Goal: Task Accomplishment & Management: Use online tool/utility

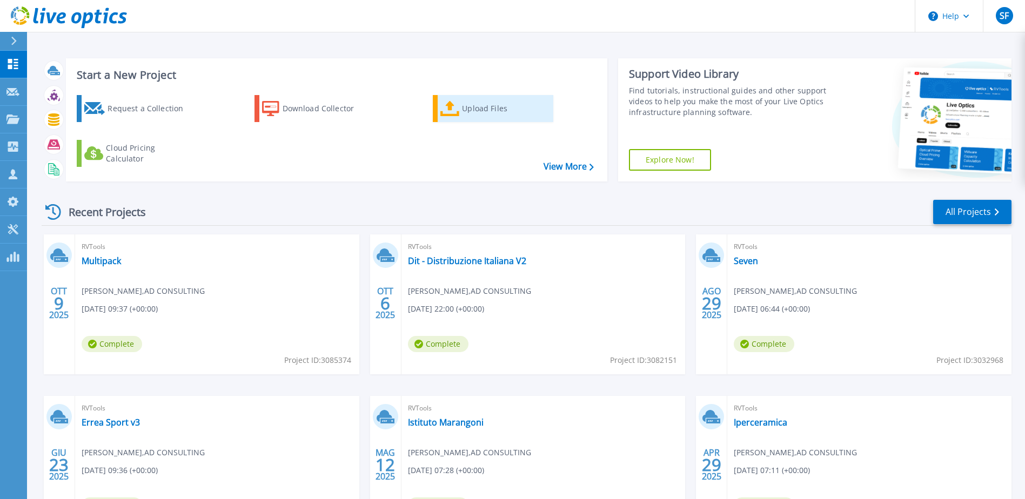
click at [462, 112] on div "Upload Files" at bounding box center [505, 109] width 86 height 22
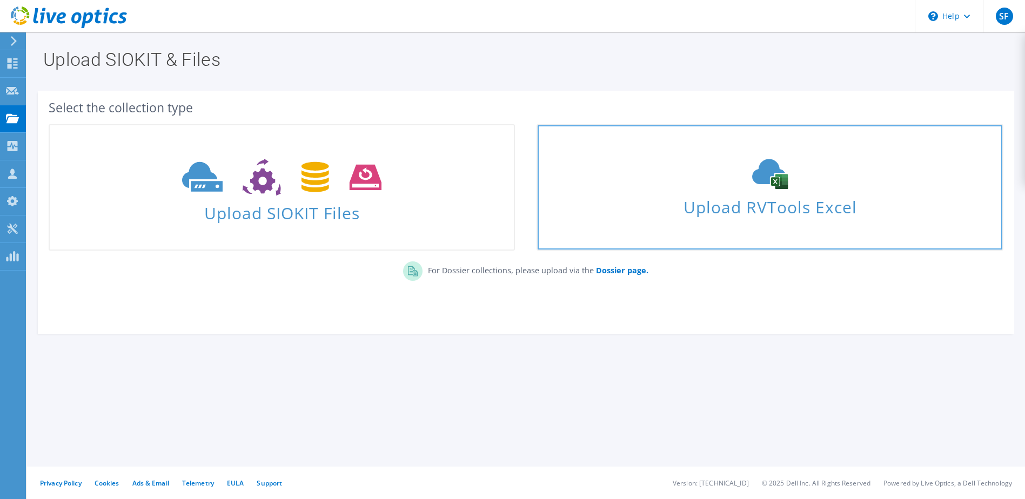
click at [710, 178] on icon at bounding box center [770, 174] width 162 height 30
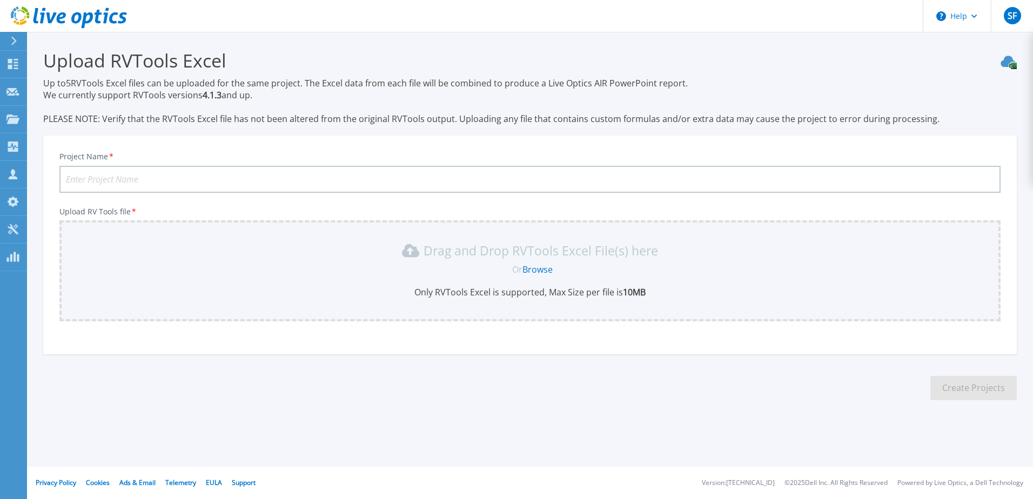
click at [533, 271] on link "Browse" at bounding box center [537, 270] width 30 height 12
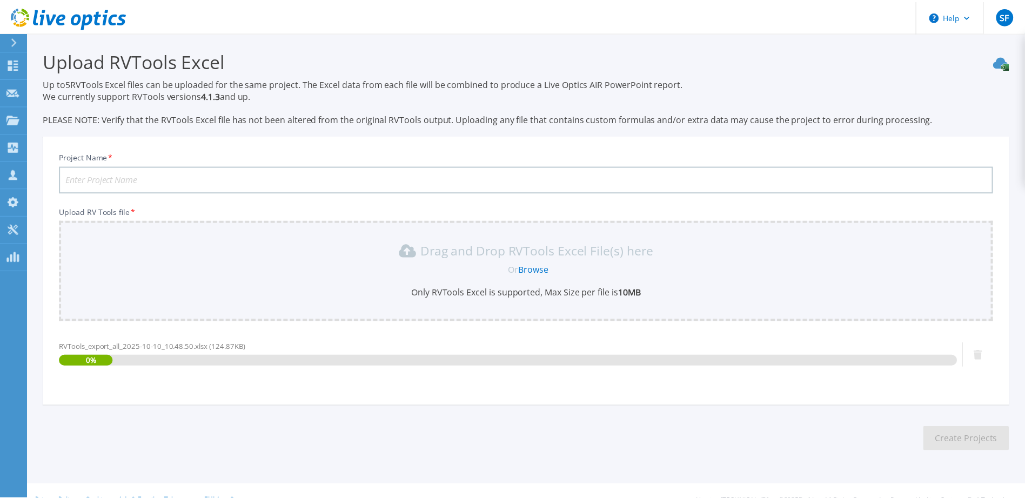
scroll to position [18, 0]
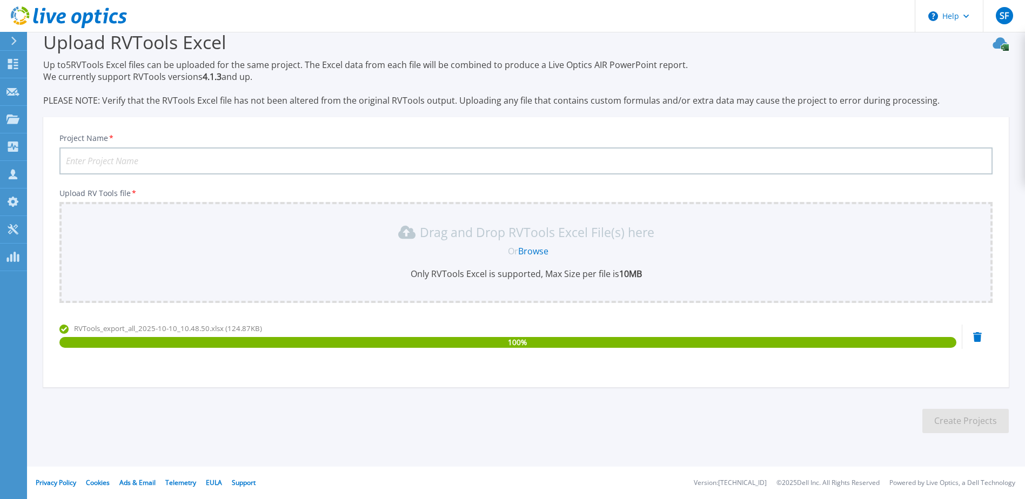
click at [146, 162] on input "Project Name *" at bounding box center [525, 161] width 933 height 27
paste input "Motori Minarelli"
type input "Motori Minarelli"
click at [935, 413] on button "Create Projects" at bounding box center [965, 421] width 86 height 24
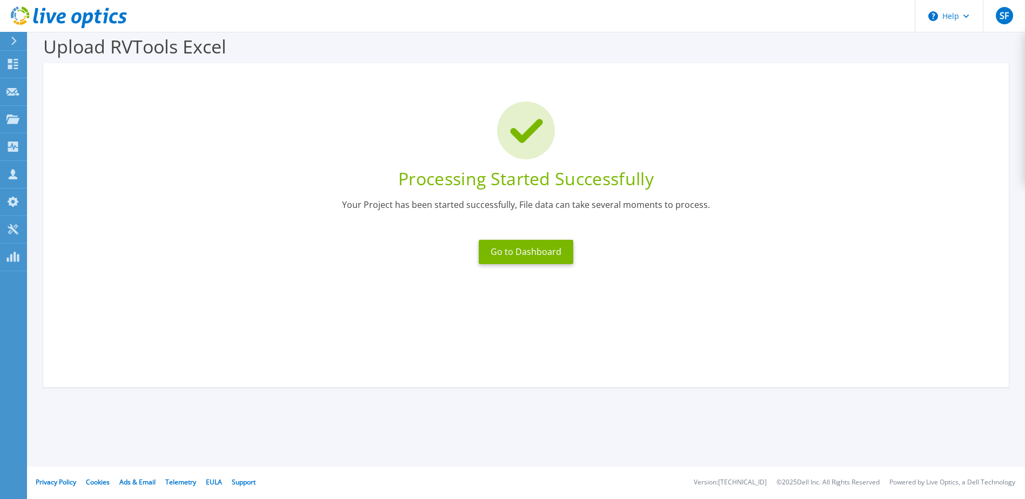
scroll to position [14, 0]
click at [544, 250] on button "Go to Dashboard" at bounding box center [526, 252] width 95 height 24
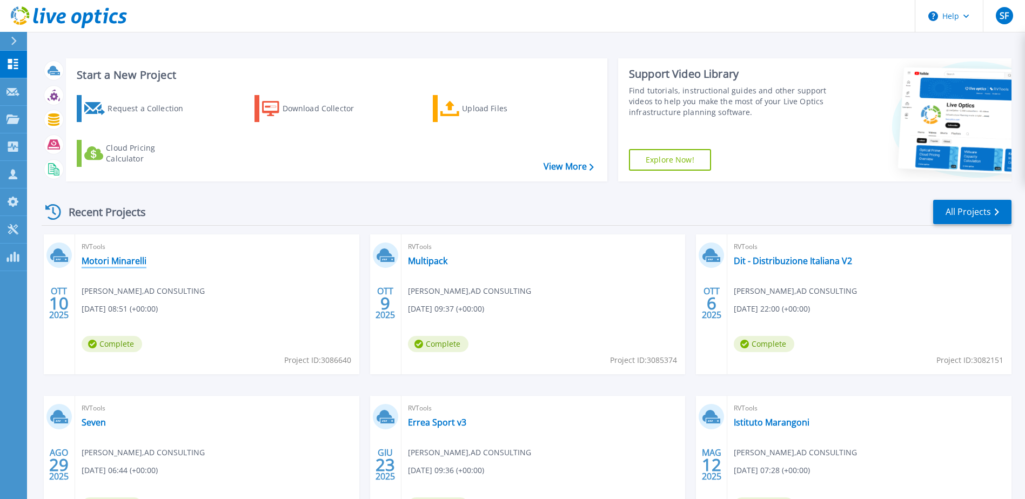
click at [134, 258] on link "Motori Minarelli" at bounding box center [114, 261] width 65 height 11
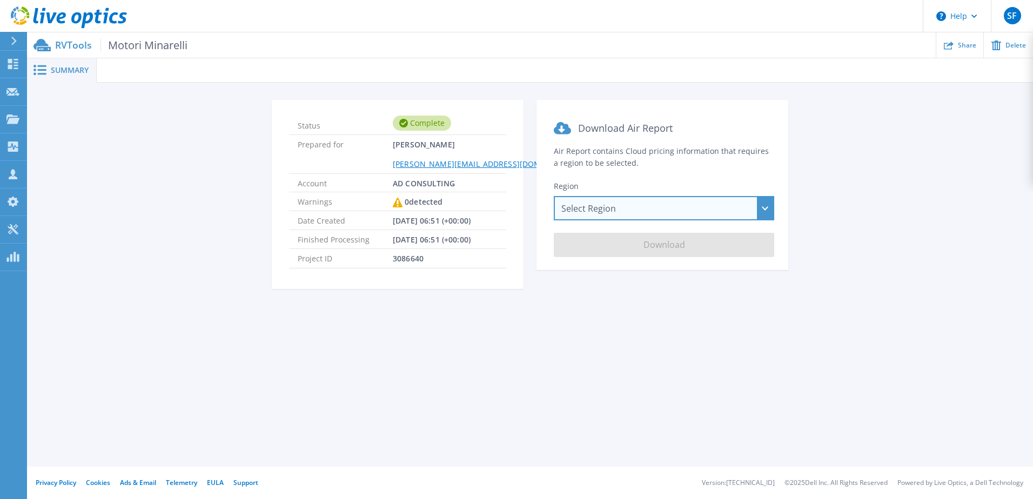
click at [634, 207] on div "Select Region Asia Pacific (Hong Kong) Asia Pacific (Mumbai) Asia Pacific (Seou…" at bounding box center [664, 208] width 220 height 24
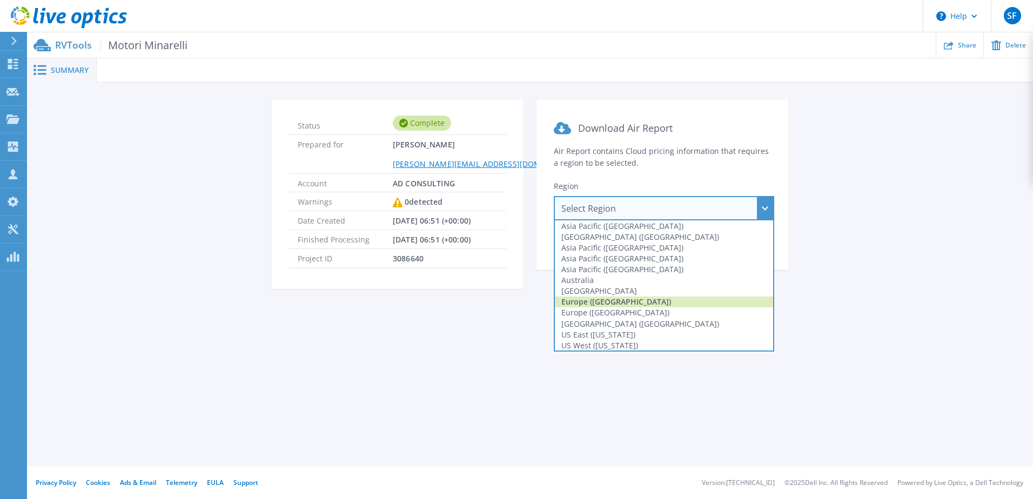
click at [626, 301] on div "Europe (Frankfurt)" at bounding box center [664, 302] width 218 height 11
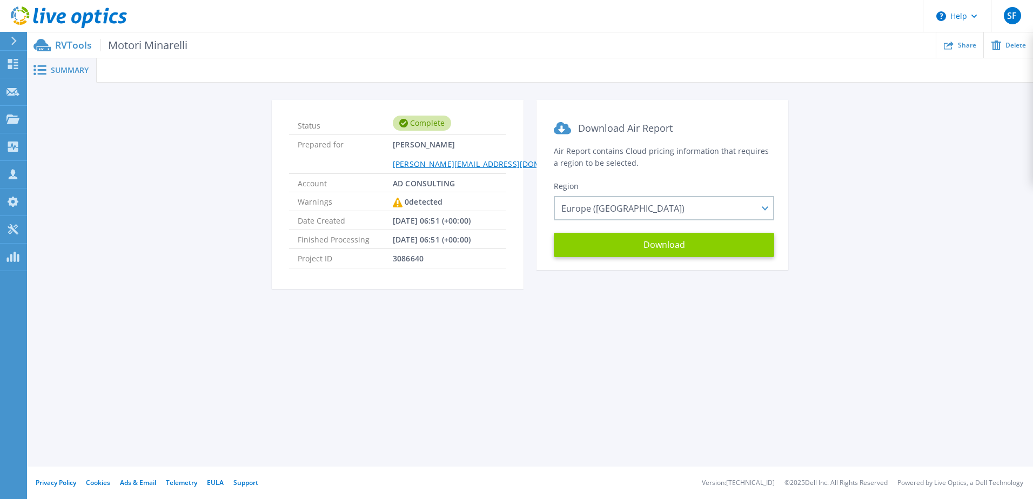
click at [634, 248] on button "Download" at bounding box center [664, 245] width 220 height 24
click at [55, 73] on span "Summary" at bounding box center [70, 70] width 38 height 8
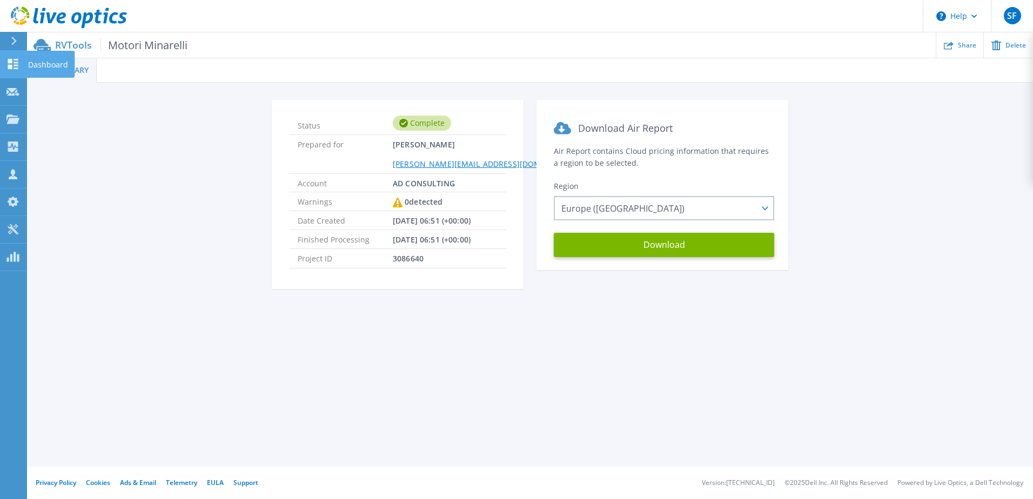
click at [15, 64] on icon at bounding box center [12, 64] width 13 height 10
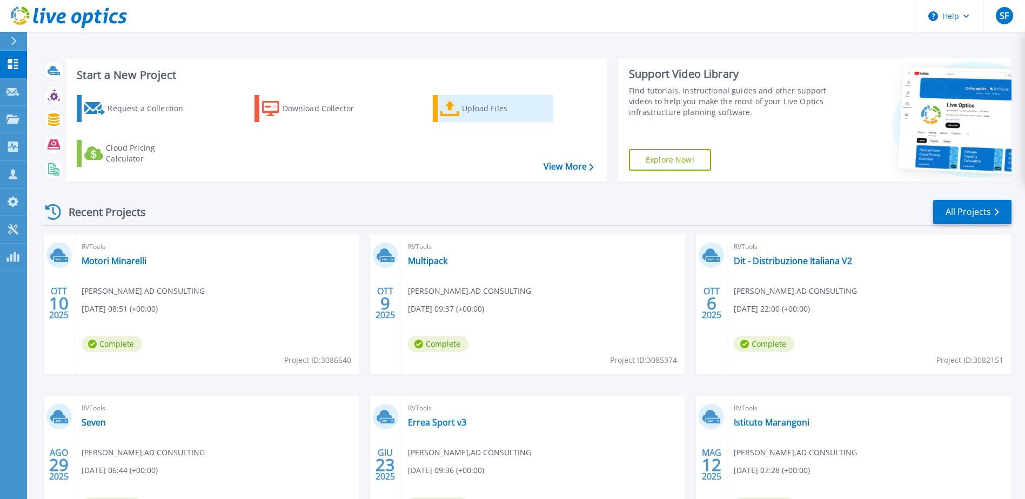
click at [460, 116] on link "Upload Files" at bounding box center [493, 108] width 120 height 27
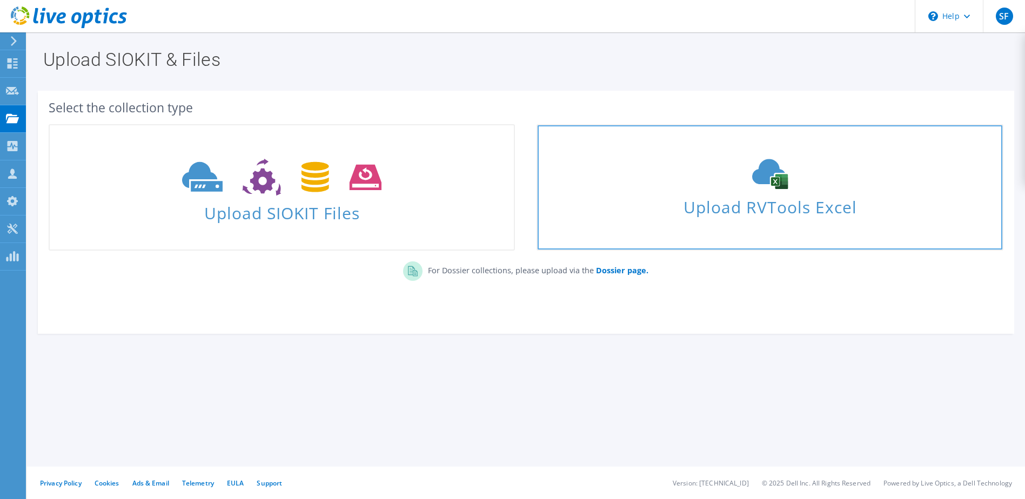
click at [673, 180] on div "Upload RVTools Excel" at bounding box center [770, 187] width 464 height 57
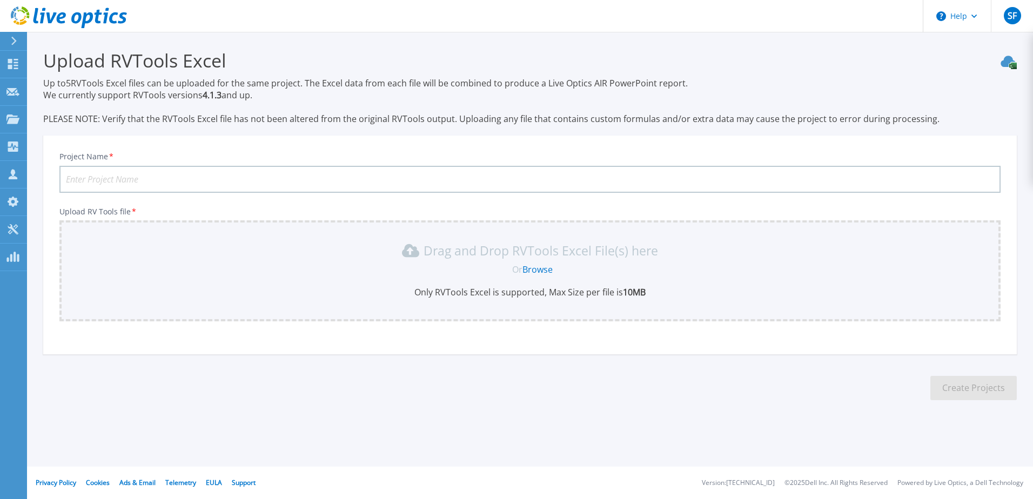
click at [537, 266] on link "Browse" at bounding box center [537, 270] width 30 height 12
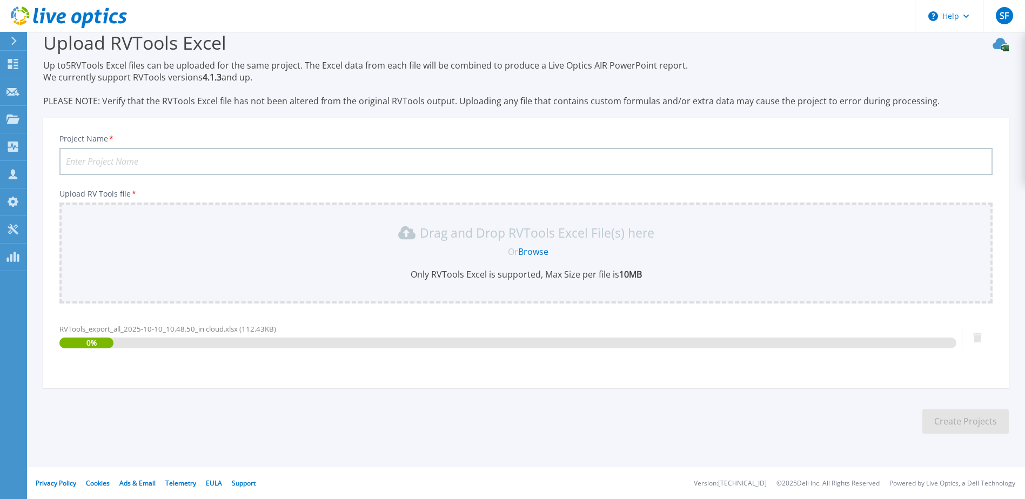
scroll to position [18, 0]
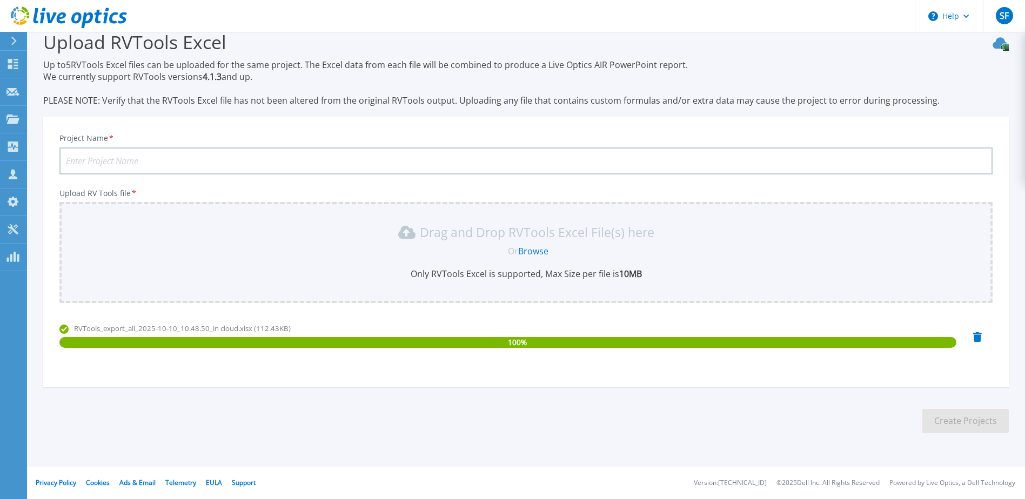
click at [194, 163] on input "Project Name *" at bounding box center [525, 161] width 933 height 27
type input "Motori Minarelli In Cloud"
click at [939, 427] on button "Create Projects" at bounding box center [965, 421] width 86 height 24
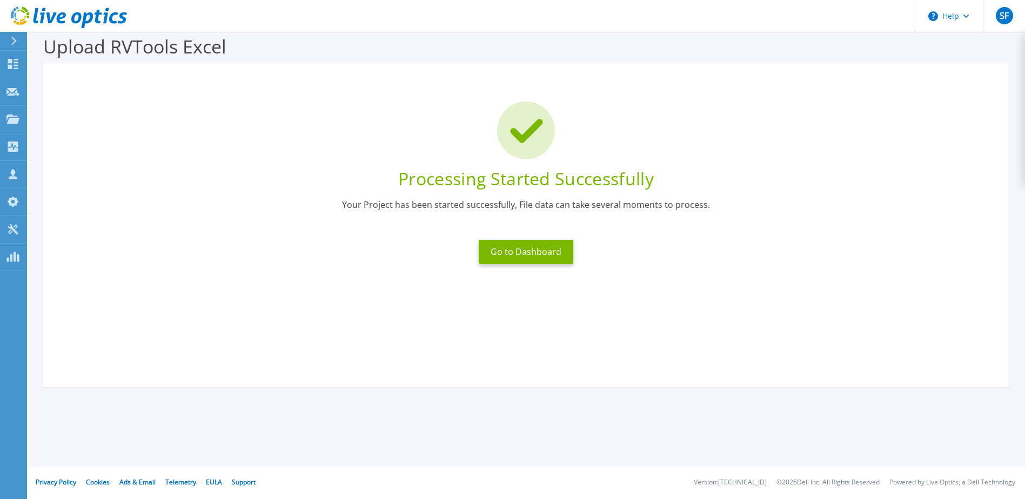
scroll to position [14, 0]
click at [506, 248] on button "Go to Dashboard" at bounding box center [526, 252] width 95 height 24
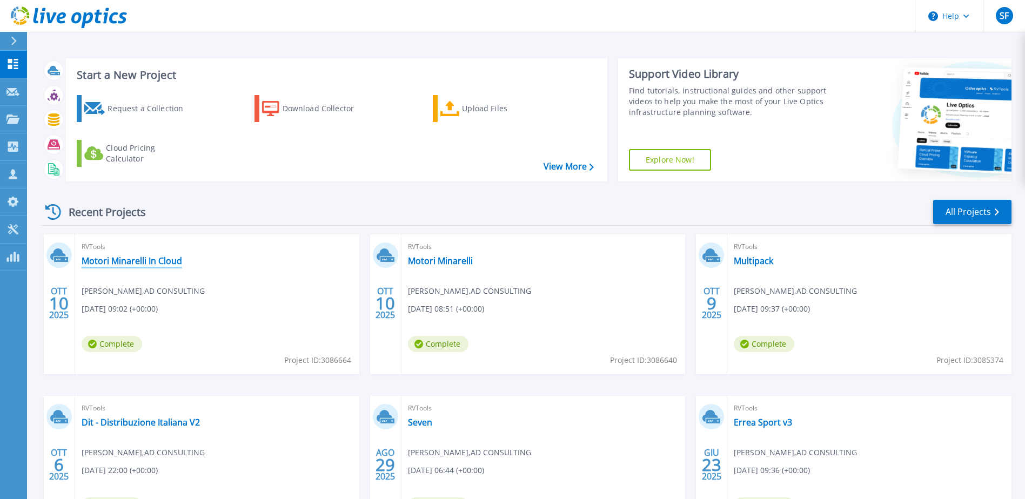
click at [151, 265] on link "Motori Minarelli In Cloud" at bounding box center [132, 261] width 100 height 11
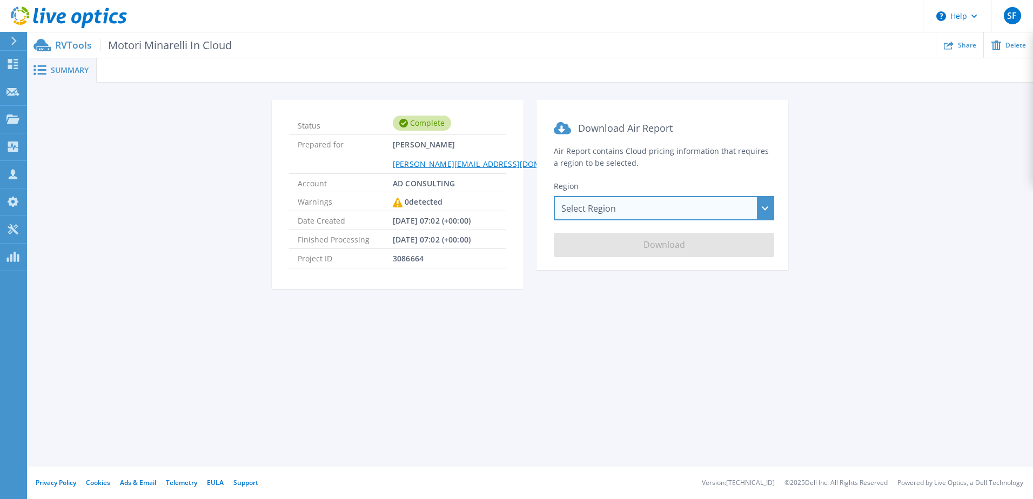
click at [759, 213] on div "Select Region [GEOGRAPHIC_DATA] ([GEOGRAPHIC_DATA]) [GEOGRAPHIC_DATA] ([GEOGRAP…" at bounding box center [664, 208] width 220 height 24
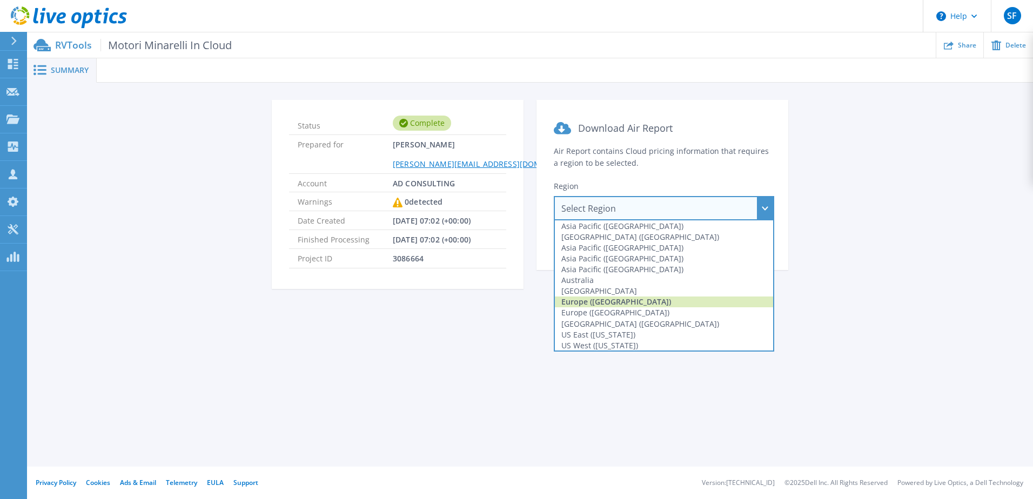
click at [636, 297] on div "Europe ([GEOGRAPHIC_DATA])" at bounding box center [664, 302] width 218 height 11
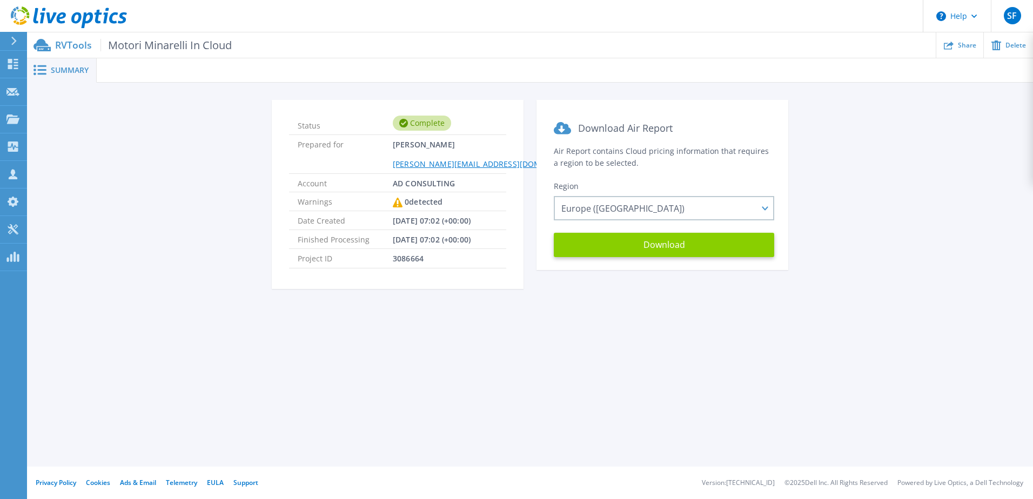
click at [665, 250] on button "Download" at bounding box center [664, 245] width 220 height 24
